Goal: Task Accomplishment & Management: Manage account settings

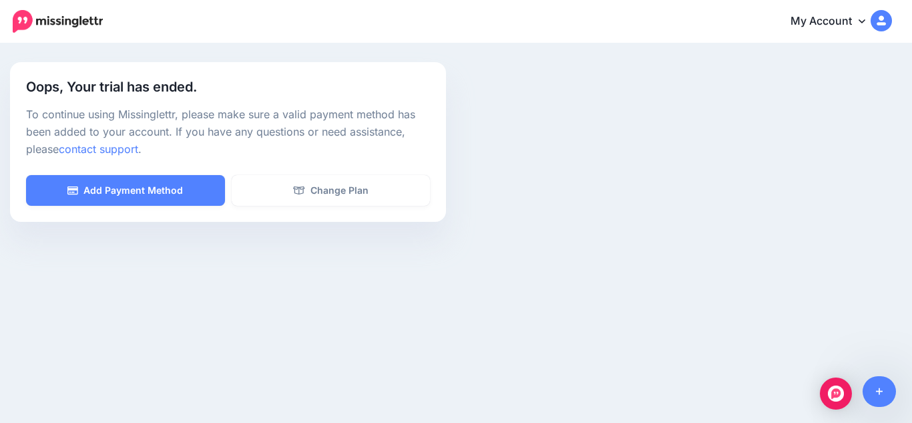
click at [887, 17] on img at bounding box center [881, 20] width 21 height 21
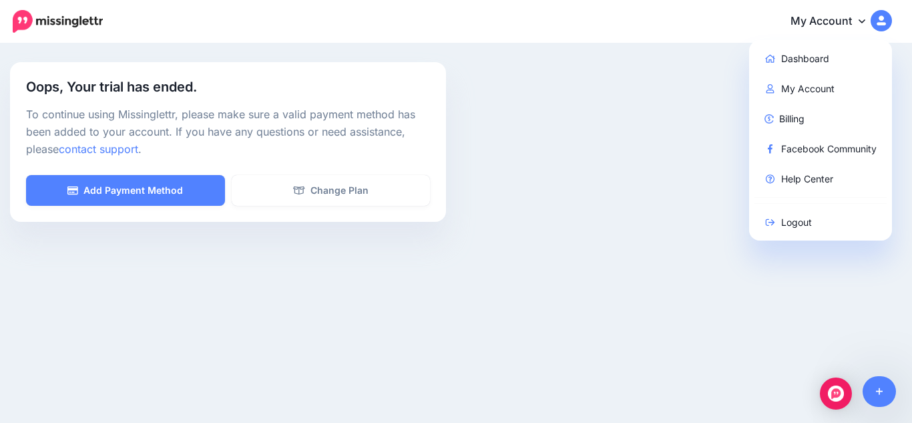
click at [829, 22] on link "My Account" at bounding box center [834, 21] width 115 height 33
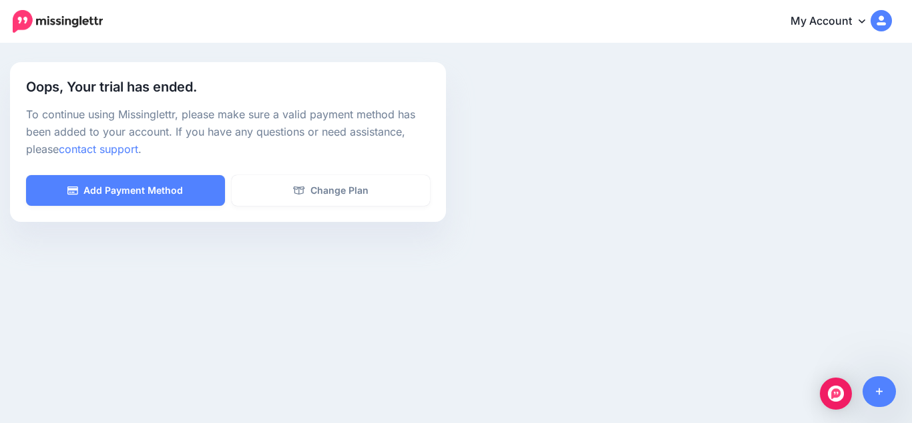
click at [829, 22] on link "My Account" at bounding box center [834, 21] width 115 height 33
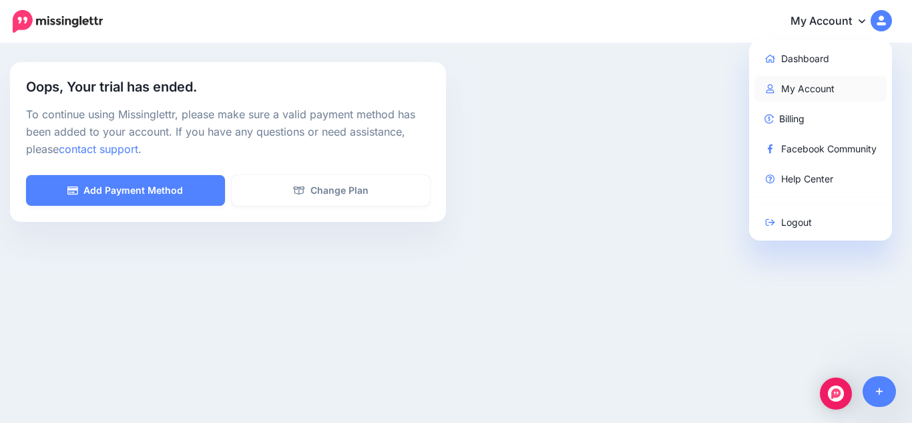
click at [809, 93] on link "My Account" at bounding box center [820, 88] width 133 height 26
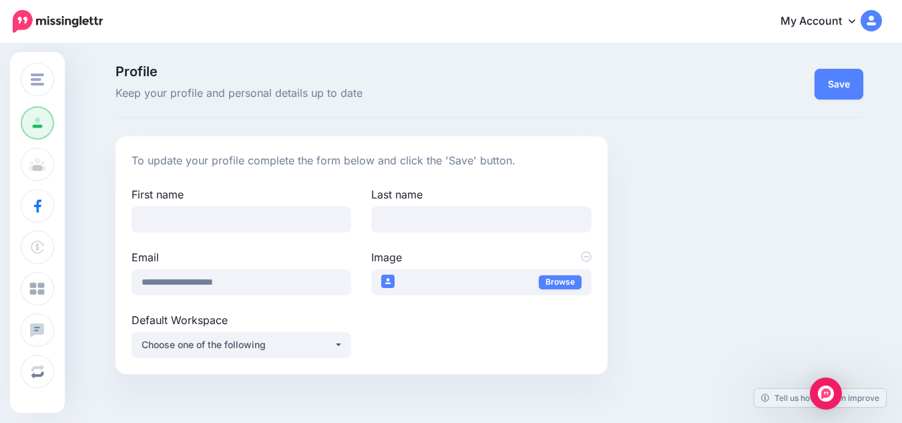
click at [879, 13] on img at bounding box center [871, 20] width 21 height 21
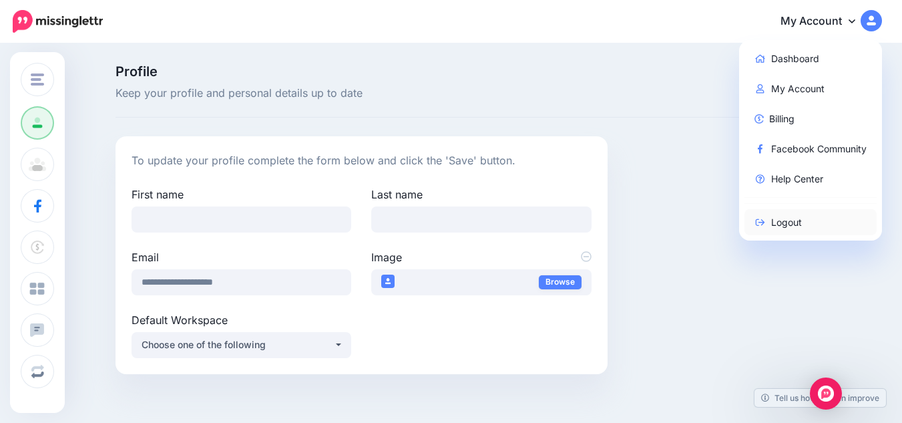
click at [767, 220] on icon at bounding box center [760, 222] width 12 height 9
